Goal: Find specific page/section: Find specific page/section

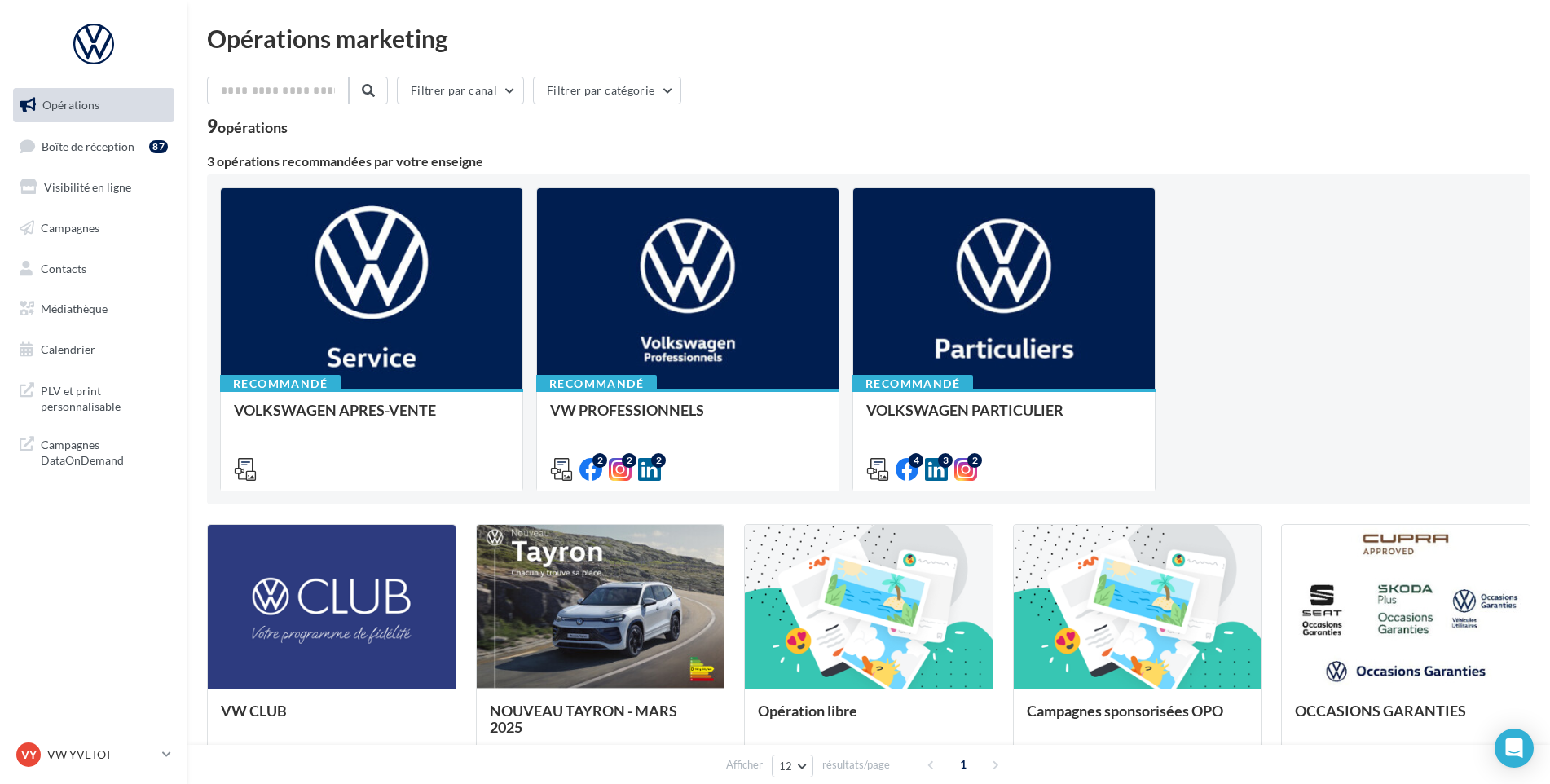
click at [185, 152] on div "Opérations Boîte de réception 87 Visibilité en ligne Campagnes Contacts Médiath…" at bounding box center [93, 282] width 186 height 400
click at [151, 152] on div "87" at bounding box center [158, 147] width 19 height 13
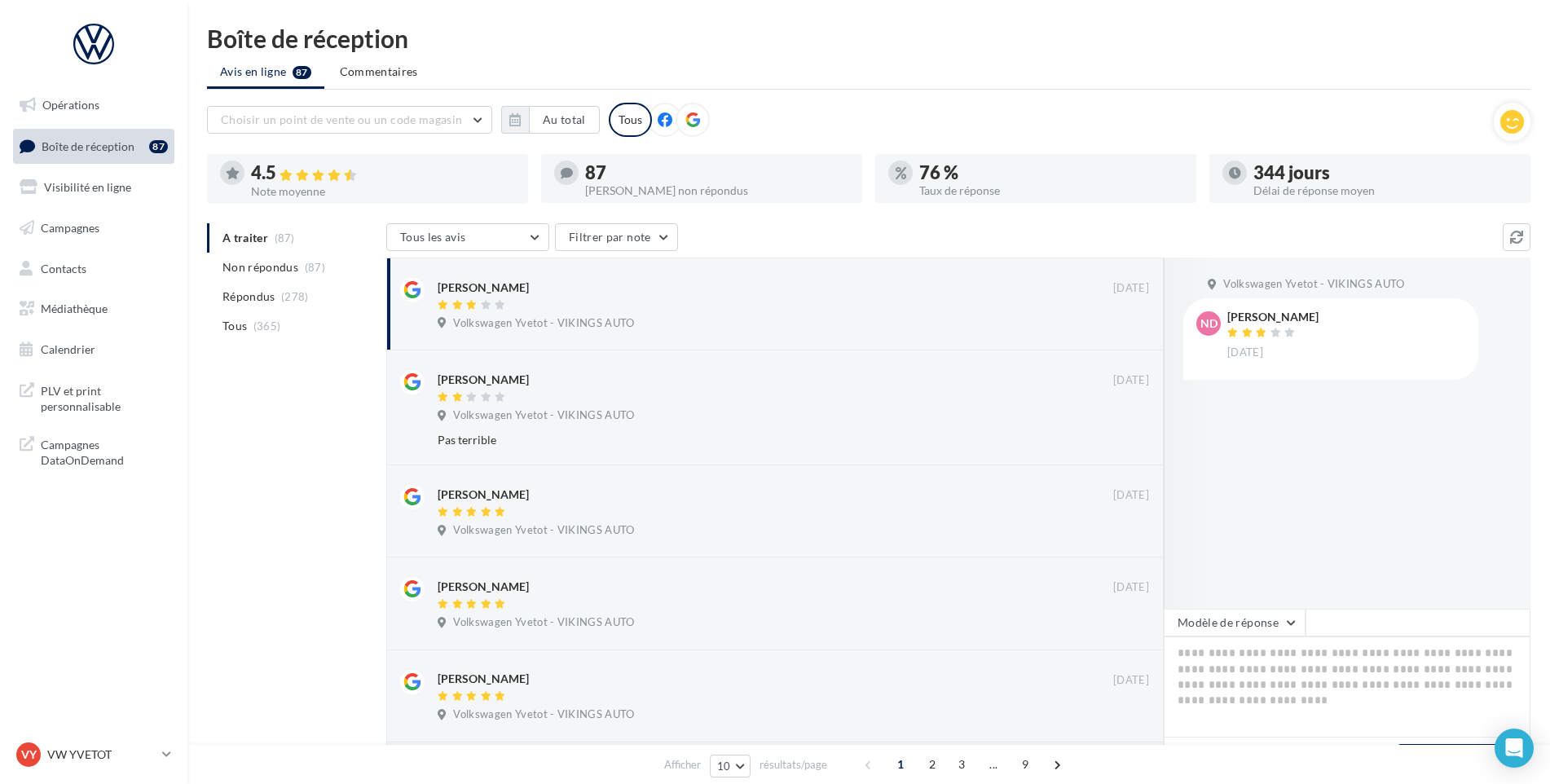
click at [115, 771] on div "VY VW YVETOT vw-yve-vau" at bounding box center [93, 761] width 187 height 45
click at [116, 766] on div "VY VW YVETOT vw-yve-vau" at bounding box center [86, 754] width 139 height 24
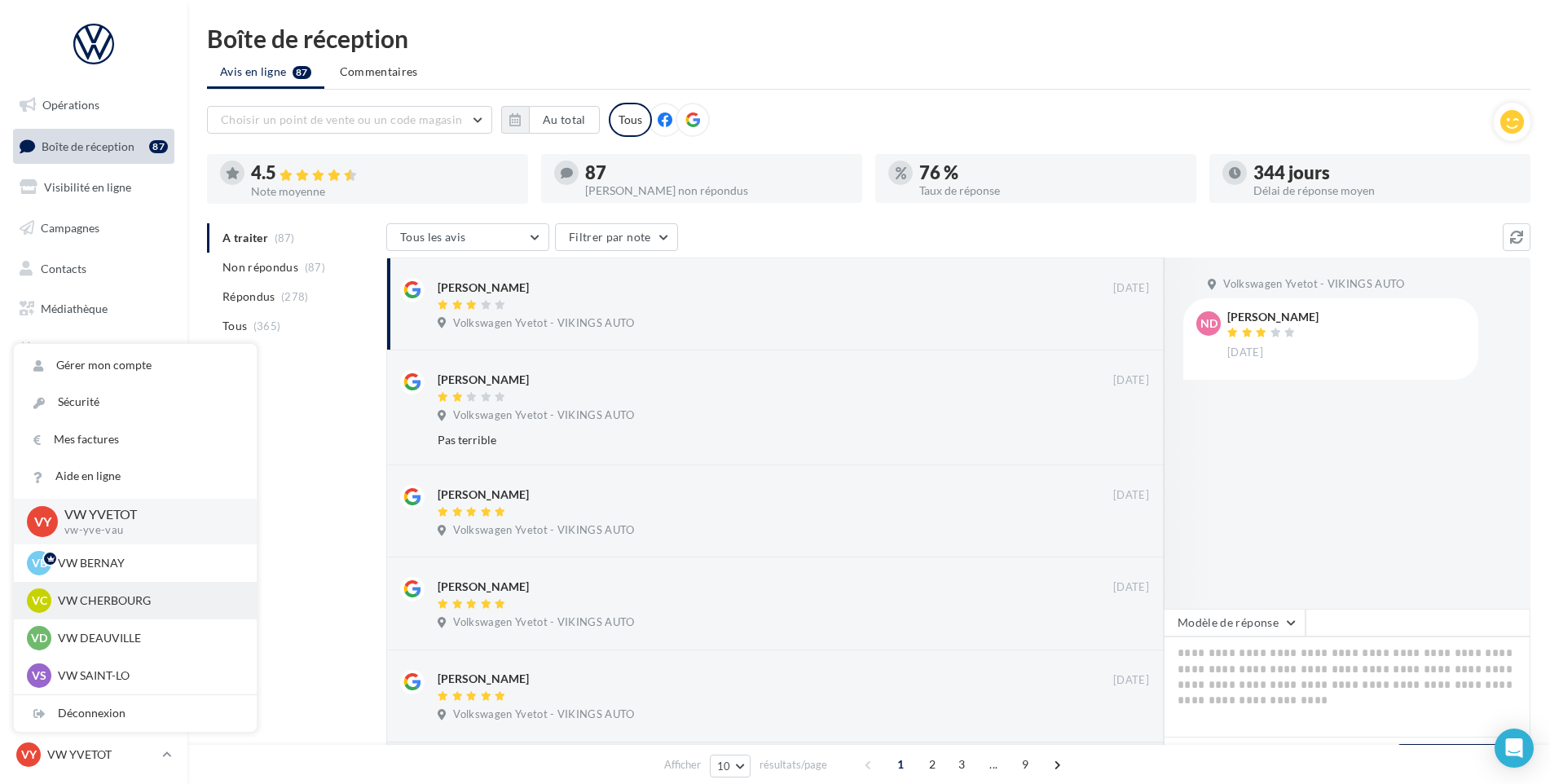
click at [132, 598] on p "VW CHERBOURG" at bounding box center [148, 600] width 179 height 16
